Goal: Navigation & Orientation: Find specific page/section

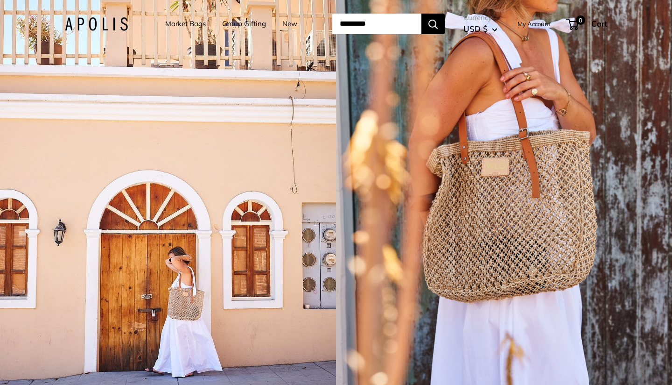
click at [176, 25] on link "Market Bags" at bounding box center [185, 23] width 41 height 13
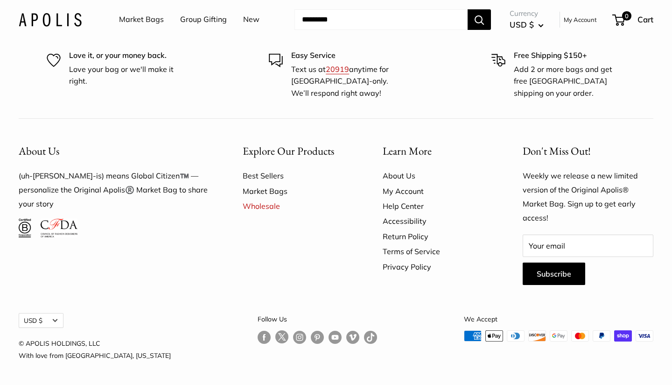
scroll to position [2969, 0]
